Goal: Information Seeking & Learning: Check status

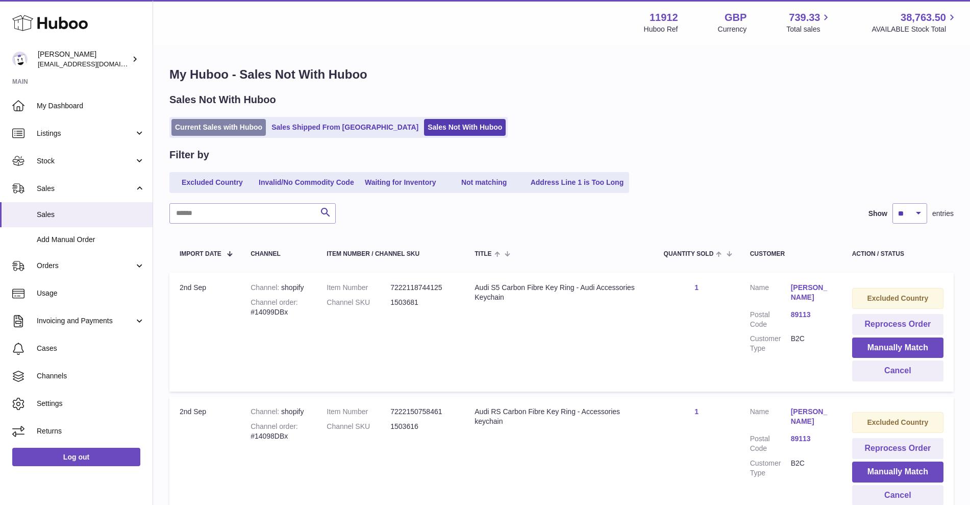
click at [206, 134] on link "Current Sales with Huboo" at bounding box center [218, 127] width 94 height 17
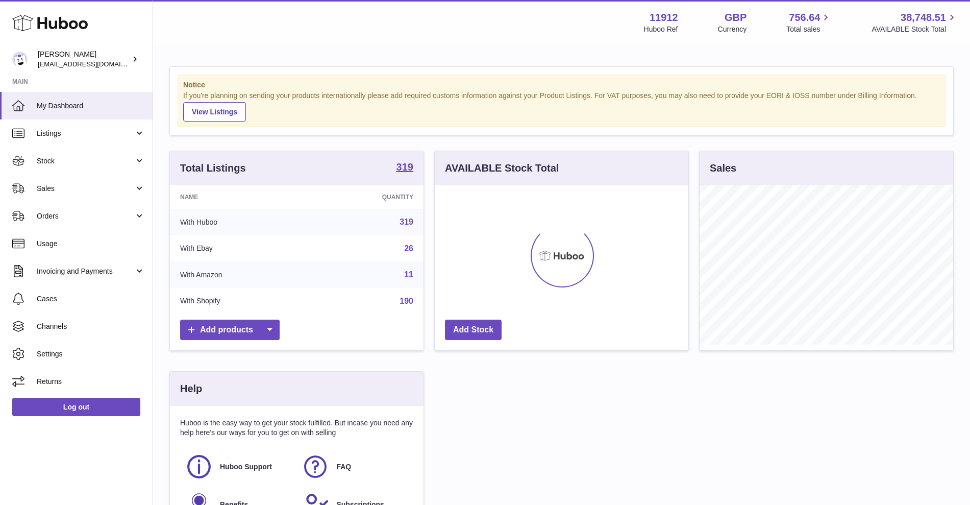
scroll to position [159, 254]
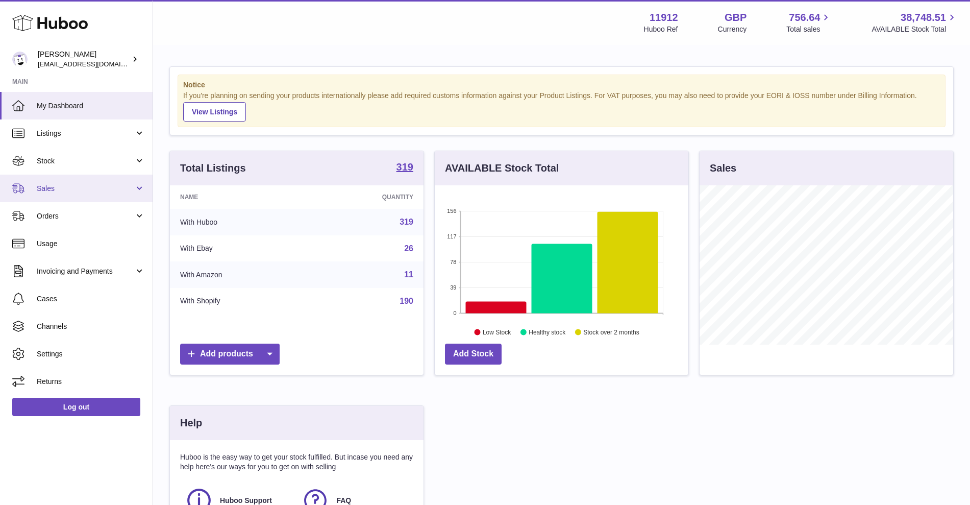
click at [121, 189] on span "Sales" at bounding box center [85, 189] width 97 height 10
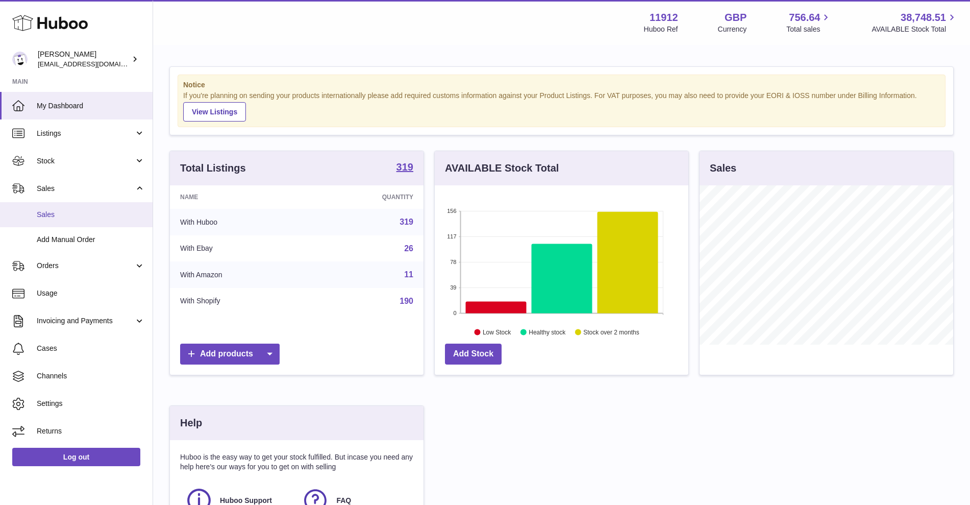
click at [84, 222] on link "Sales" at bounding box center [76, 214] width 153 height 25
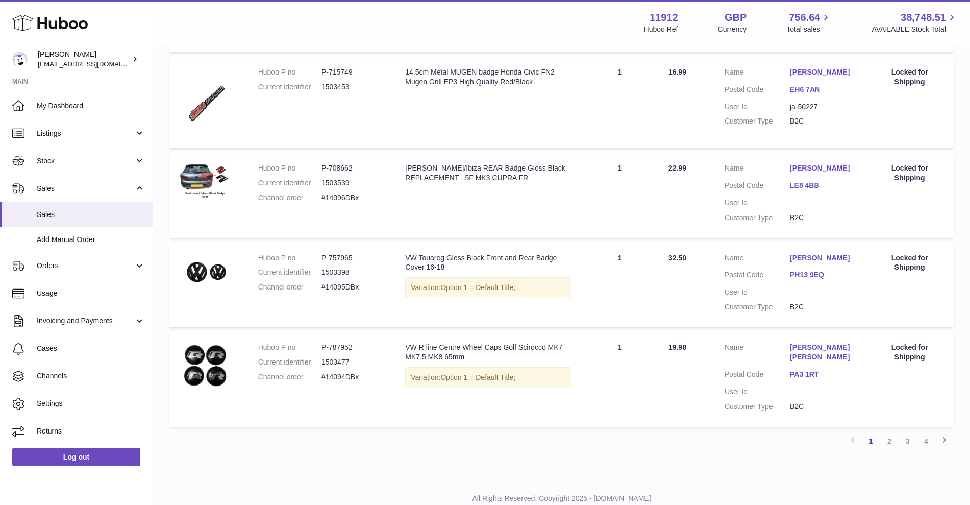
scroll to position [761, 0]
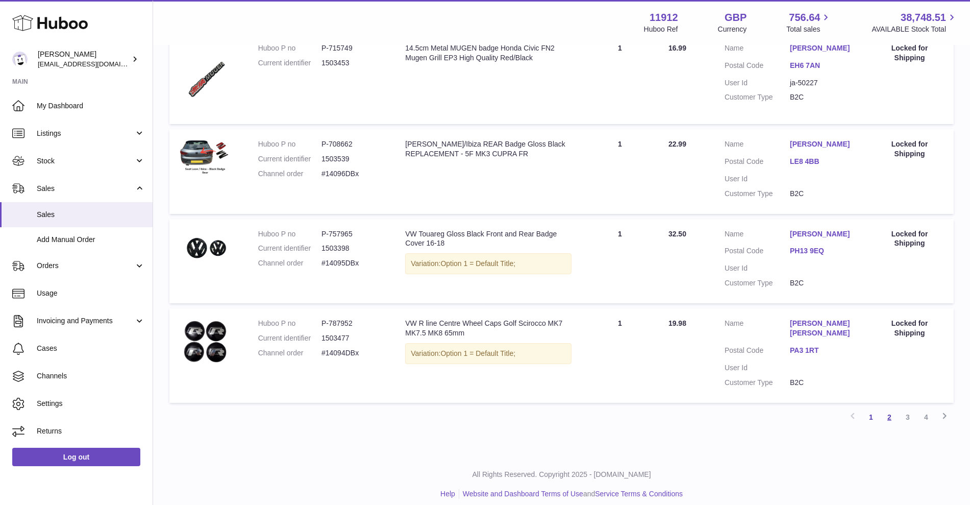
click at [897, 408] on link "2" at bounding box center [889, 417] width 18 height 18
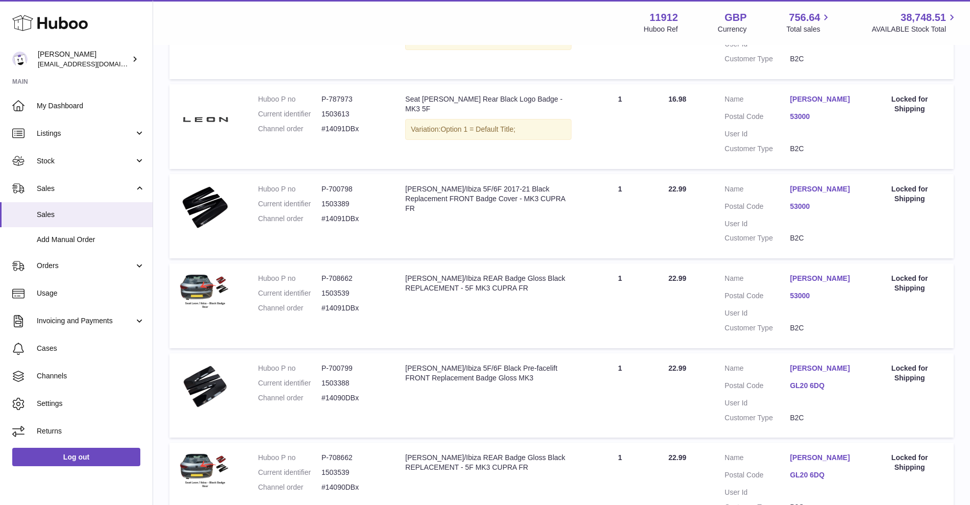
scroll to position [690, 0]
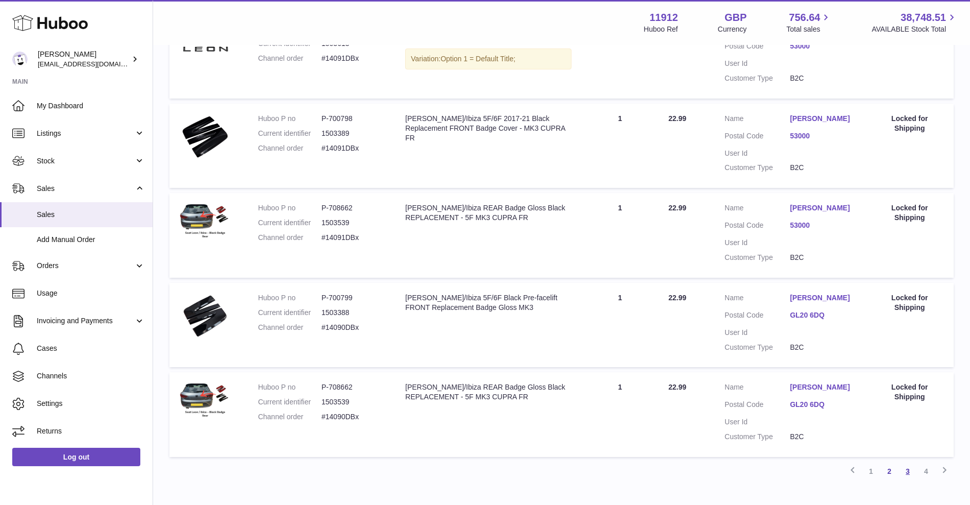
click at [906, 475] on link "3" at bounding box center [908, 471] width 18 height 18
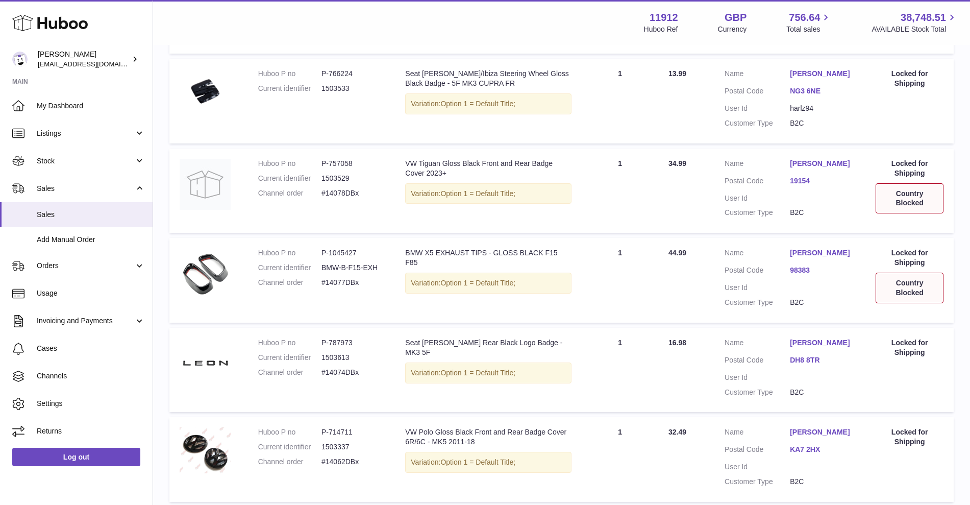
scroll to position [684, 0]
